Goal: Check status: Check status

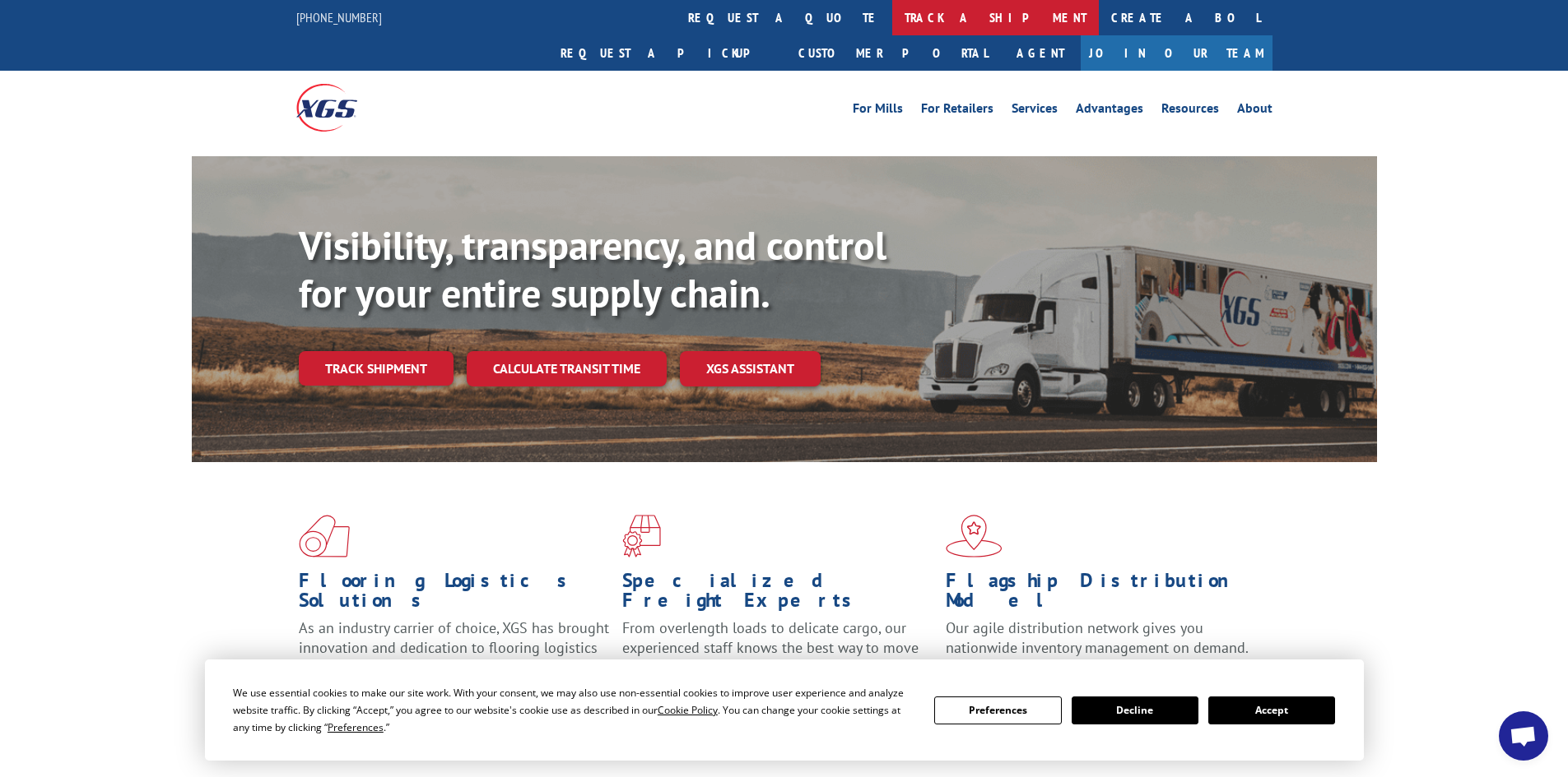
click at [892, 17] on link "track a shipment" at bounding box center [995, 18] width 207 height 35
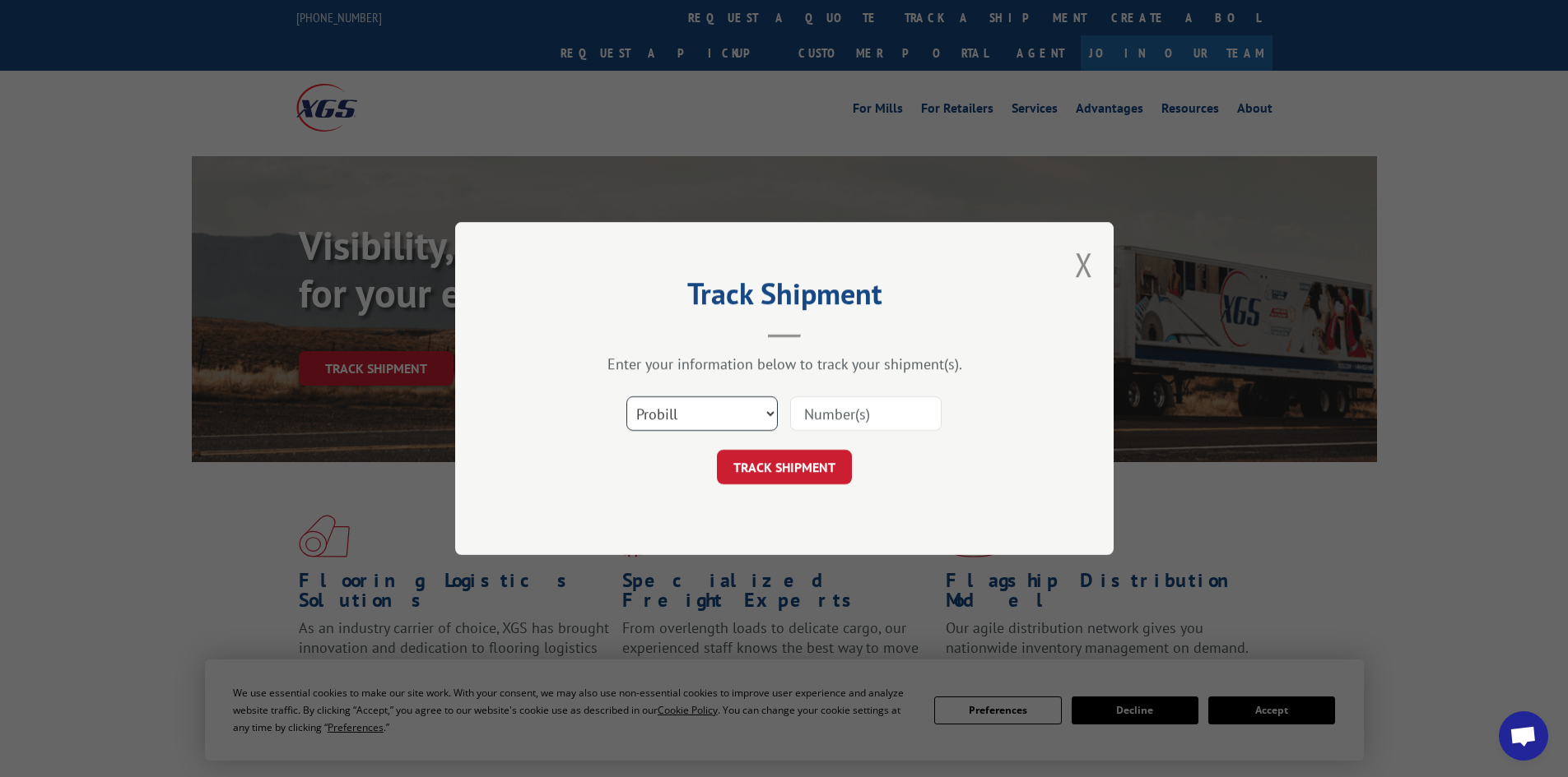
click at [661, 417] on select "Select category... Probill BOL PO" at bounding box center [702, 414] width 151 height 35
select select "bol"
click at [626, 397] on select "Select category... Probill BOL PO" at bounding box center [702, 414] width 151 height 35
click at [818, 424] on input at bounding box center [866, 414] width 151 height 35
paste input "6100055225"
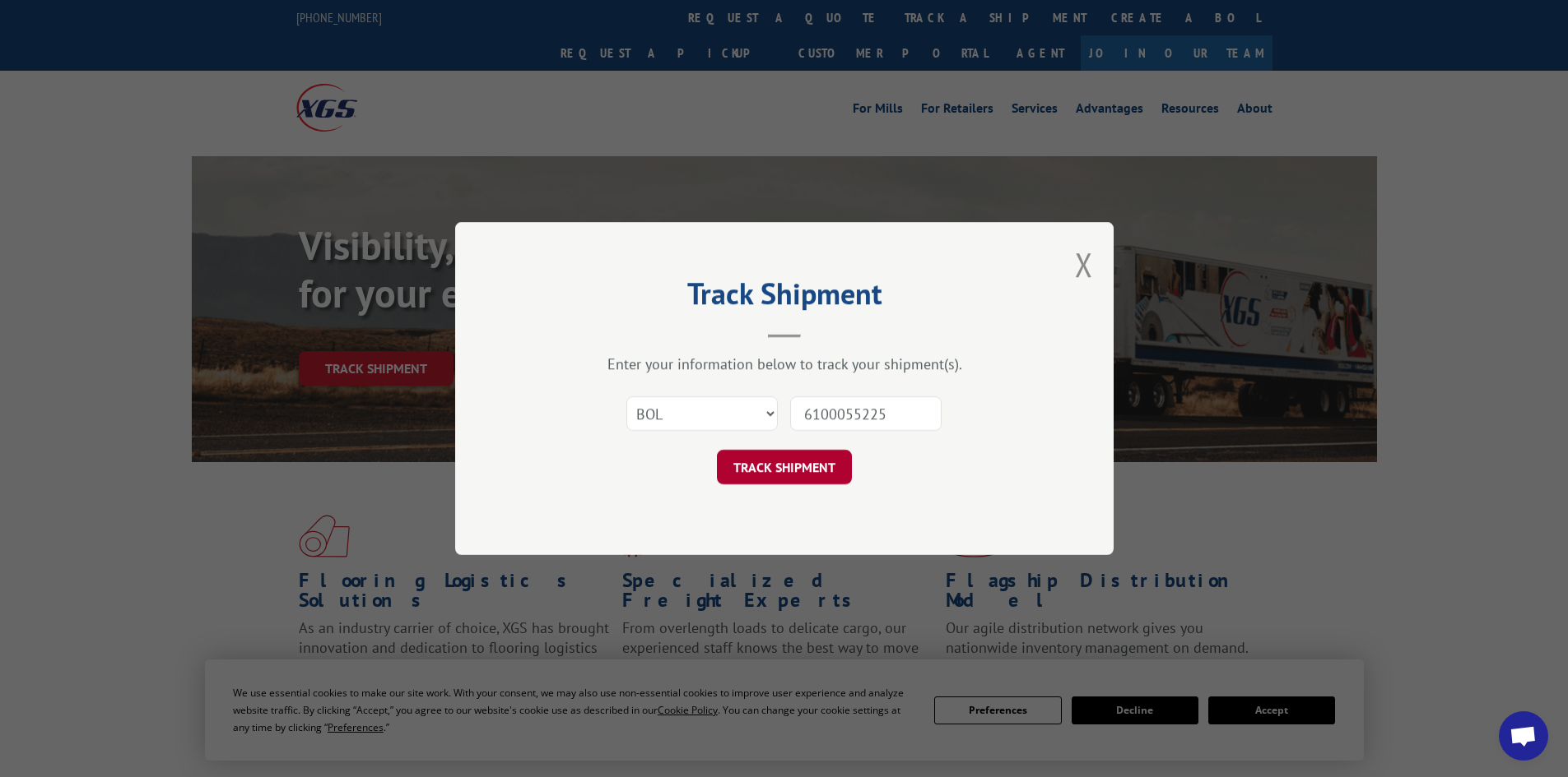
type input "6100055225"
drag, startPoint x: 791, startPoint y: 459, endPoint x: 997, endPoint y: 465, distance: 206.1
click at [791, 459] on button "TRACK SHIPMENT" at bounding box center [784, 467] width 135 height 35
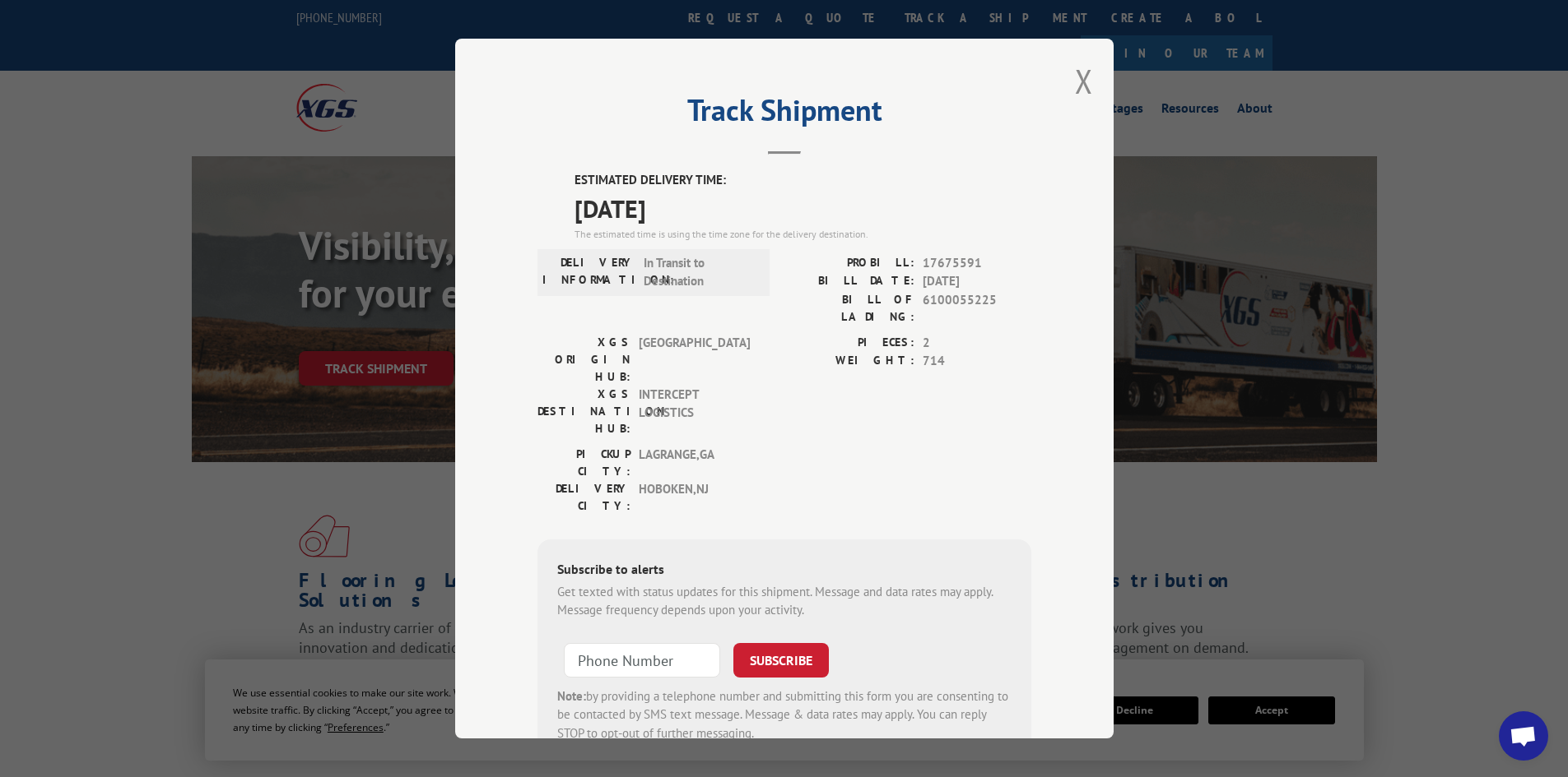
click at [1088, 82] on div "Track Shipment ESTIMATED DELIVERY TIME: [DATE] The estimated time is using the …" at bounding box center [784, 388] width 659 height 700
click at [1077, 78] on button "Close modal" at bounding box center [1083, 80] width 18 height 44
